Goal: Information Seeking & Learning: Find specific fact

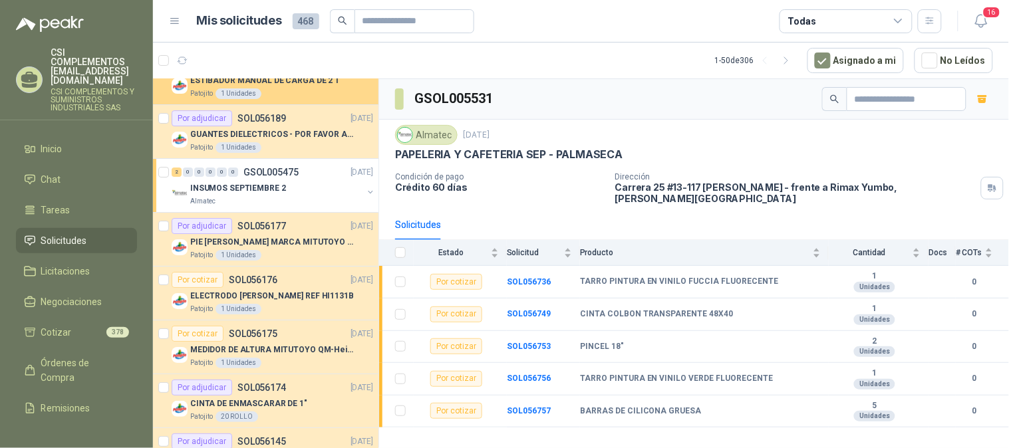
scroll to position [1182, 0]
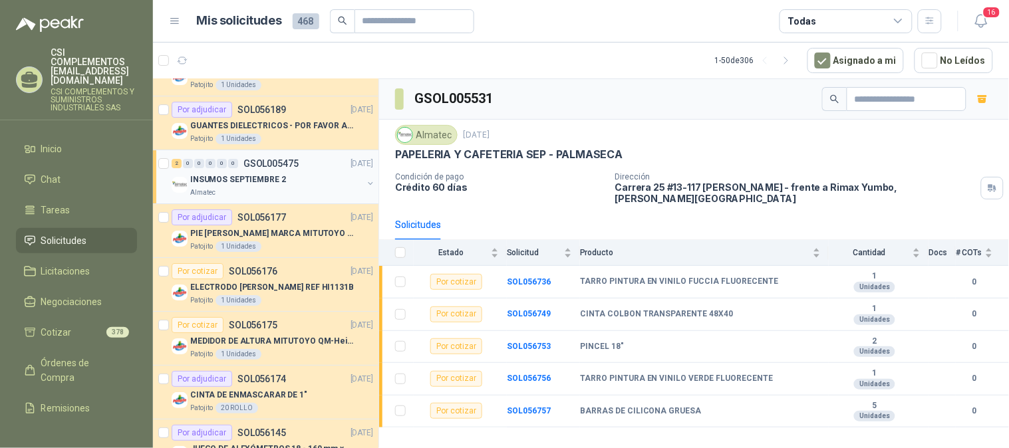
click at [263, 161] on p "GSOL005475" at bounding box center [270, 163] width 55 height 9
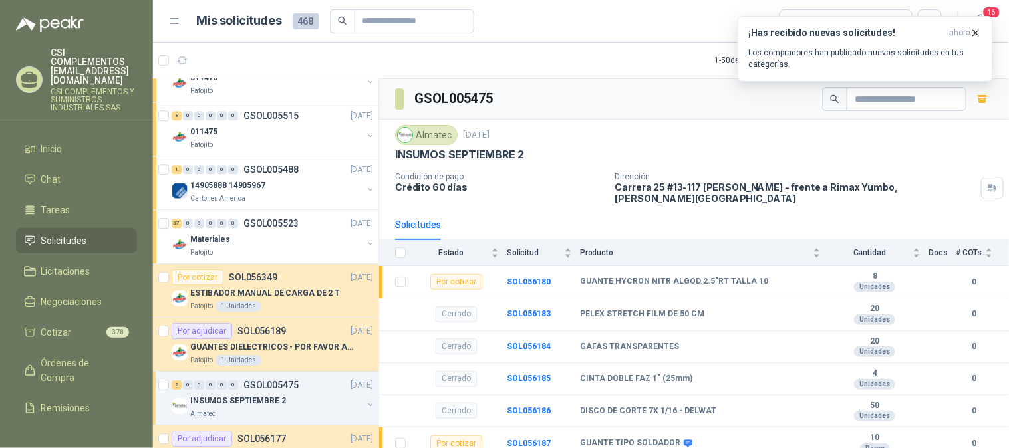
click at [76, 233] on span "Solicitudes" at bounding box center [64, 240] width 46 height 15
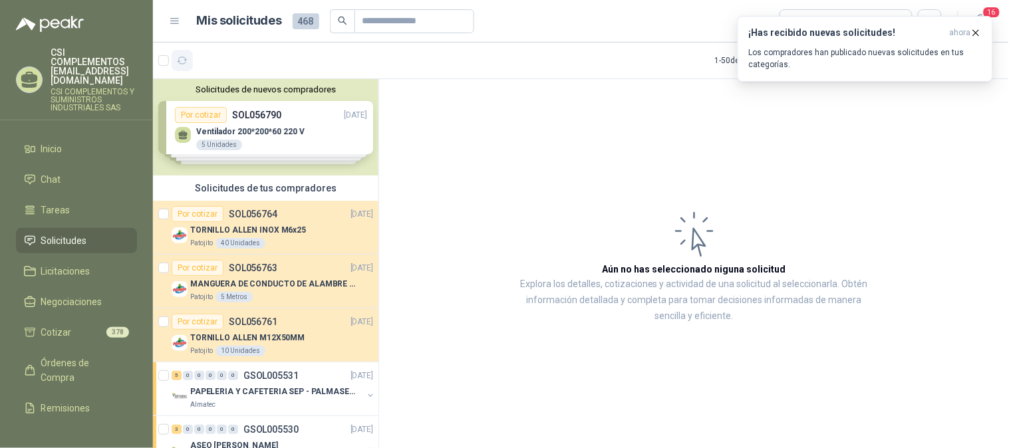
click at [182, 63] on icon "button" at bounding box center [182, 60] width 11 height 11
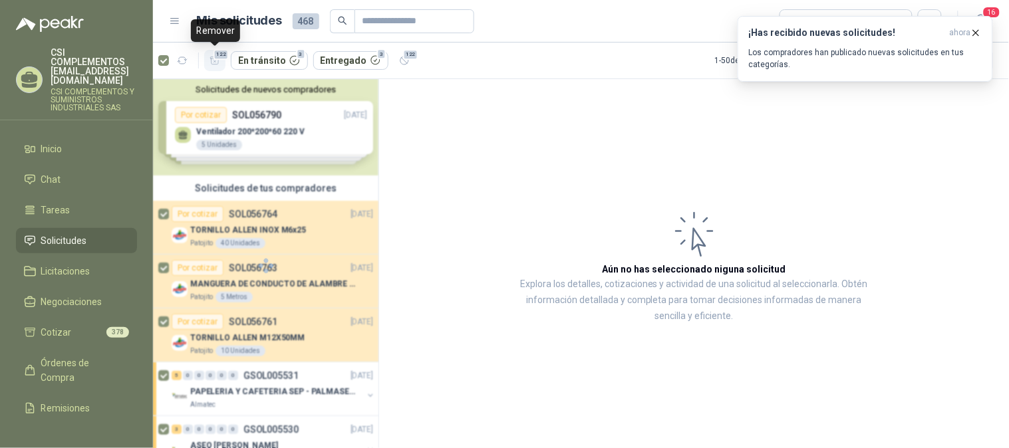
click at [215, 57] on span "122" at bounding box center [221, 54] width 16 height 11
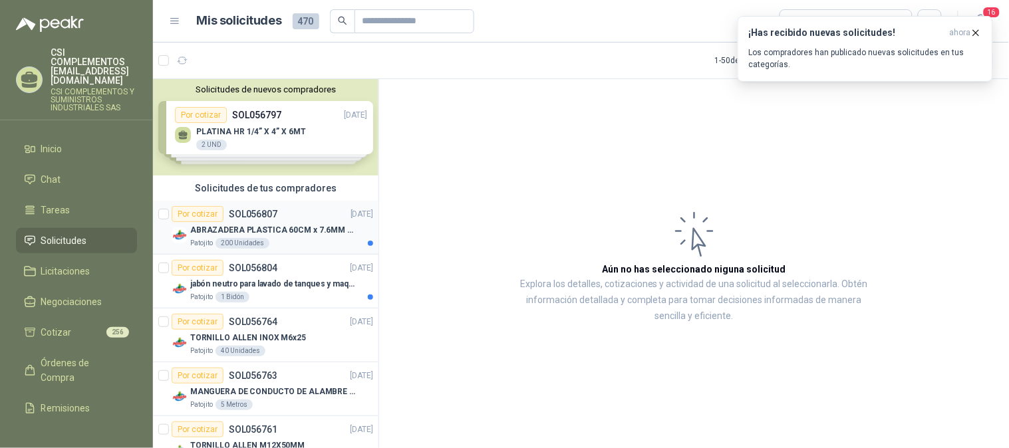
click at [281, 227] on p "ABRAZADERA PLASTICA 60CM x 7.6MM ANCHA" at bounding box center [273, 230] width 166 height 13
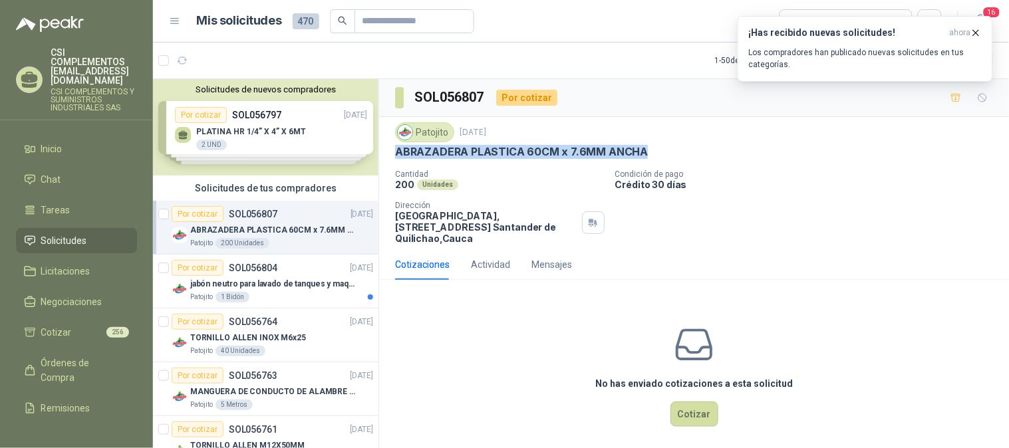
drag, startPoint x: 394, startPoint y: 154, endPoint x: 646, endPoint y: 151, distance: 251.4
click at [646, 151] on div "ABRAZADERA PLASTICA 60CM x 7.6MM ANCHA" at bounding box center [694, 152] width 598 height 14
copy p "ABRAZADERA PLASTICA 60CM x 7.6MM ANCHA"
click at [274, 271] on p "SOL056804" at bounding box center [253, 267] width 49 height 9
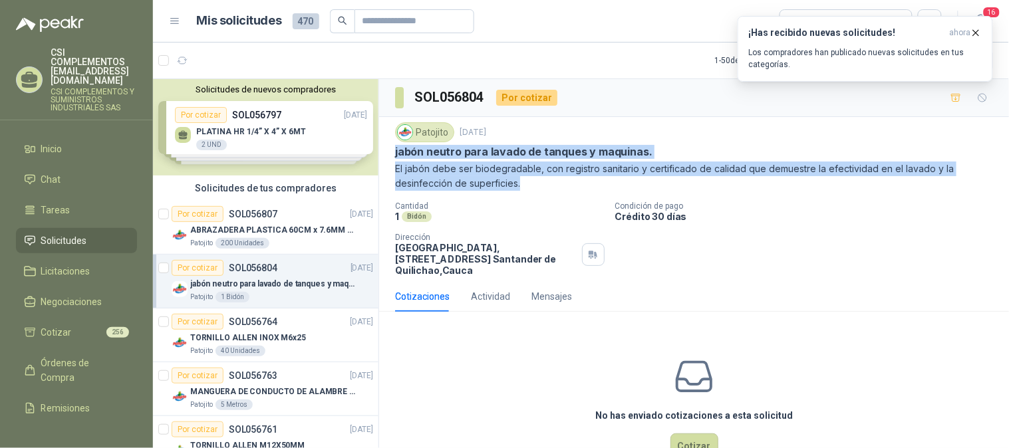
drag, startPoint x: 396, startPoint y: 148, endPoint x: 532, endPoint y: 193, distance: 143.5
click at [532, 193] on div "Patojito [DATE] jabón neutro para lavado de tanques y maquinas. El jabón debe s…" at bounding box center [694, 199] width 598 height 154
copy div "jabón neutro para lavado de tanques y maquinas. El jabón debe ser biodegradable…"
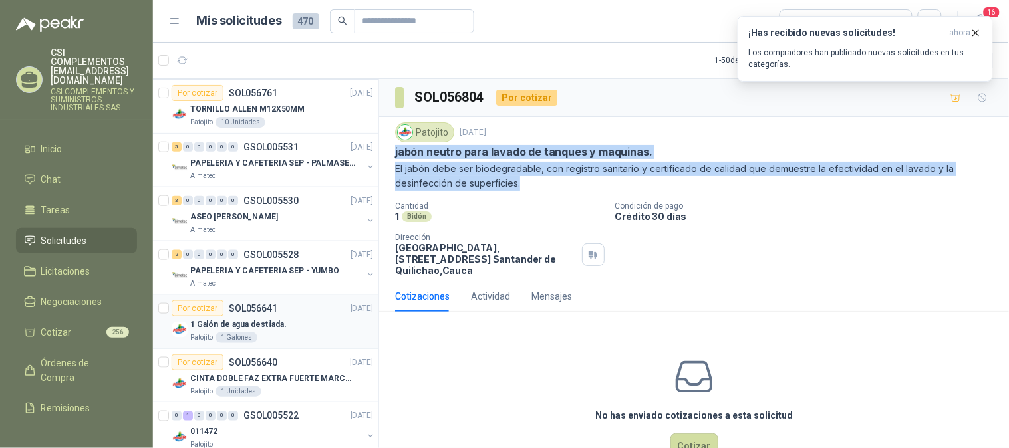
scroll to position [369, 0]
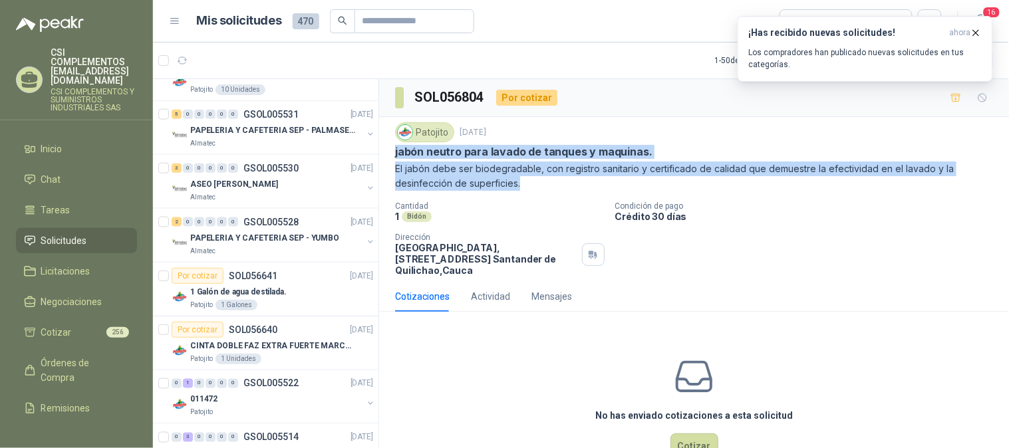
click at [80, 233] on span "Solicitudes" at bounding box center [64, 240] width 46 height 15
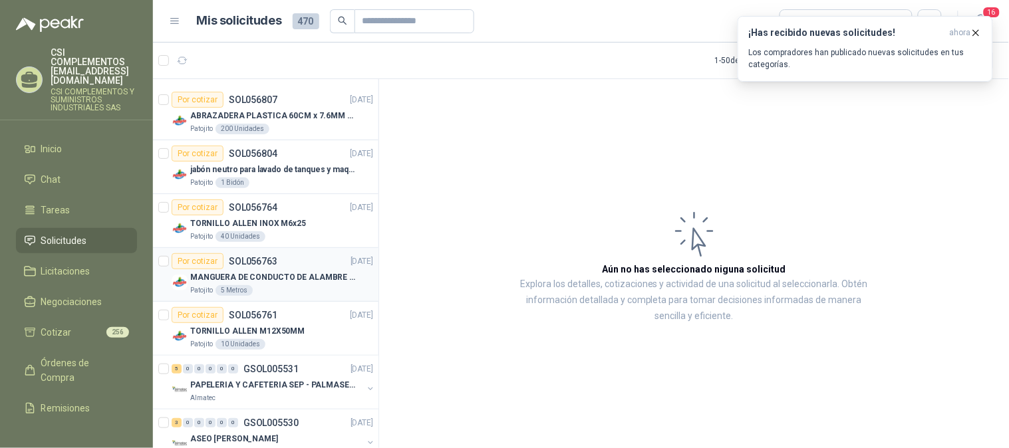
scroll to position [148, 0]
